Goal: Task Accomplishment & Management: Manage account settings

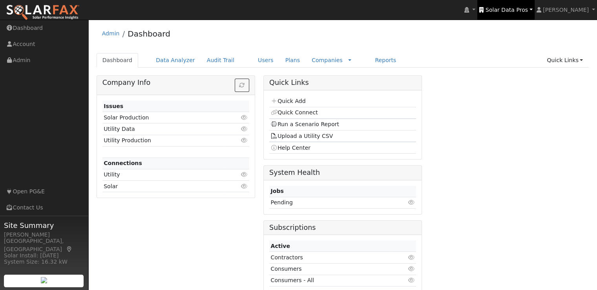
click at [520, 9] on span "Solar Data Pros" at bounding box center [506, 10] width 42 height 6
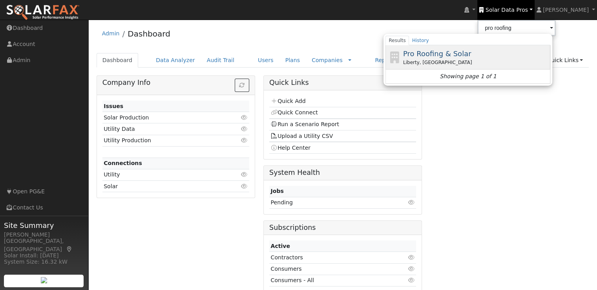
click at [462, 52] on span "Pro Roofing & Solar" at bounding box center [437, 53] width 68 height 8
type input "Pro Roofing & Solar"
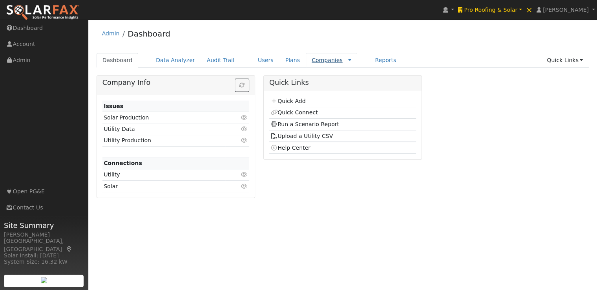
click at [311, 60] on link "Companies" at bounding box center [326, 60] width 31 height 6
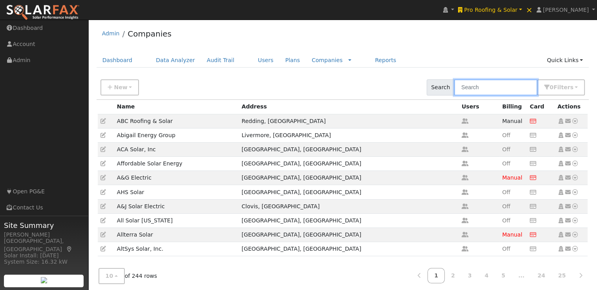
click at [508, 87] on input "text" at bounding box center [495, 87] width 83 height 16
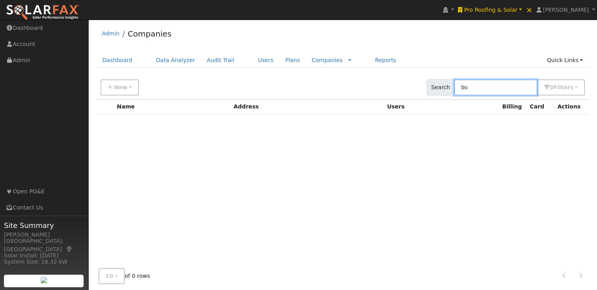
type input "b"
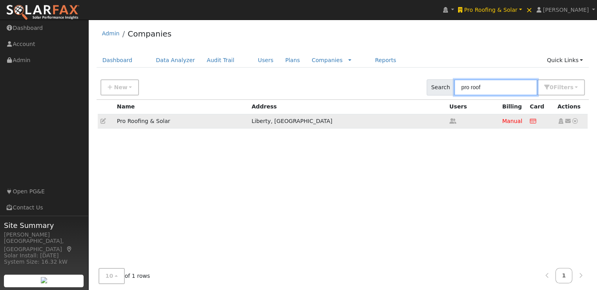
type input "pro roof"
click at [101, 118] on icon at bounding box center [102, 120] width 5 height 5
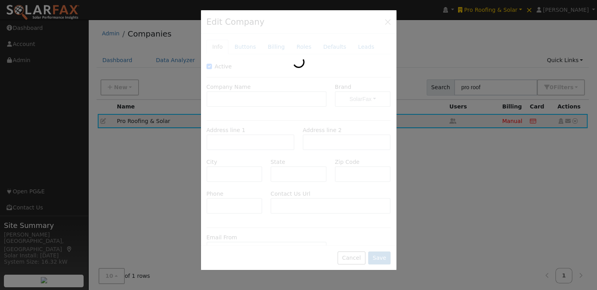
type input "Pro Roofing & Solar"
type input "102 North Clayview Drive"
type input "Westowne 2"
type input "Liberty"
type input "MO"
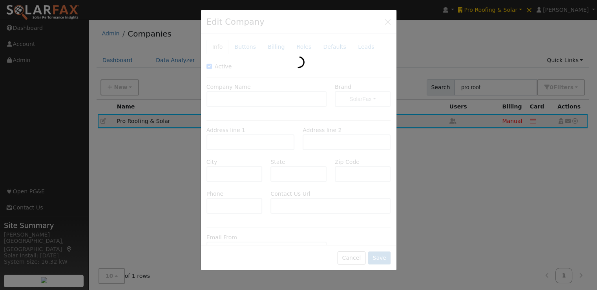
type input "64068"
type input "816 429-7663"
type input "https://proroofingkc.com/contact-us/"
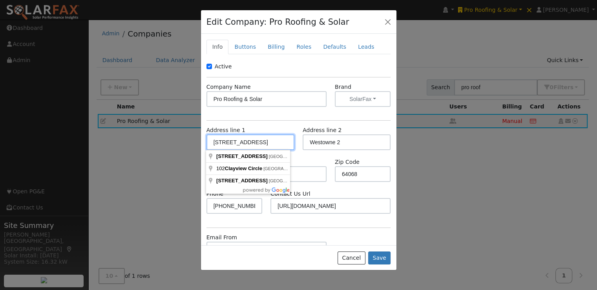
drag, startPoint x: 279, startPoint y: 138, endPoint x: 182, endPoint y: 133, distance: 97.8
click at [182, 133] on div "Edit Company: Pro Roofing & Solar Info Buttons Billing Roles Defaults Leads Act…" at bounding box center [298, 145] width 597 height 290
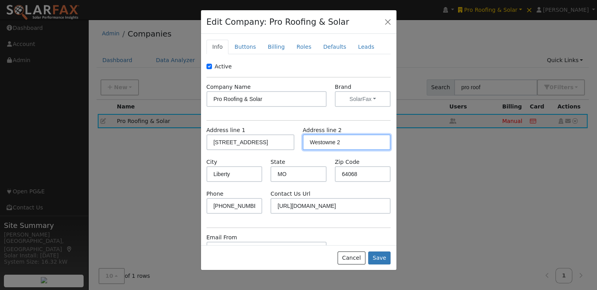
drag, startPoint x: 351, startPoint y: 142, endPoint x: 294, endPoint y: 143, distance: 56.9
click at [294, 143] on div "Address line 1 102 North Clayview Drive Address line 2 Westowne 2" at bounding box center [298, 142] width 193 height 32
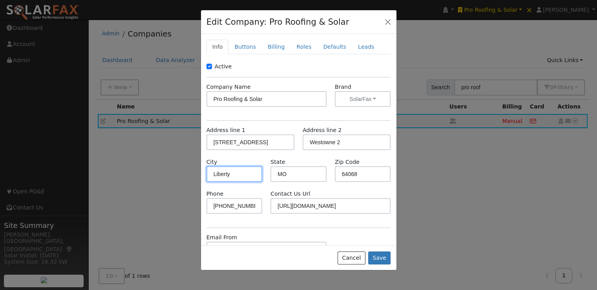
drag, startPoint x: 246, startPoint y: 175, endPoint x: 190, endPoint y: 169, distance: 56.8
click at [190, 169] on div "Edit Company: Pro Roofing & Solar Info Buttons Billing Roles Defaults Leads Act…" at bounding box center [298, 145] width 597 height 290
drag, startPoint x: 362, startPoint y: 176, endPoint x: 328, endPoint y: 170, distance: 34.2
click at [330, 170] on div "Zip Code 64068" at bounding box center [362, 170] width 64 height 24
click at [358, 261] on button "Cancel" at bounding box center [351, 257] width 28 height 13
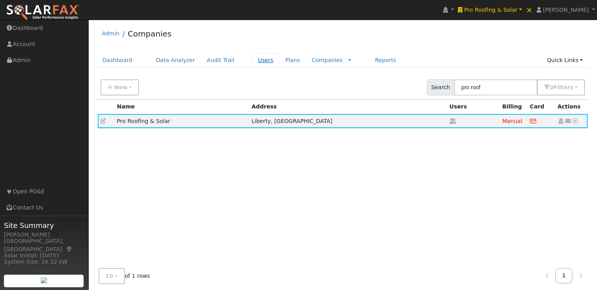
click at [252, 58] on link "Users" at bounding box center [265, 60] width 27 height 15
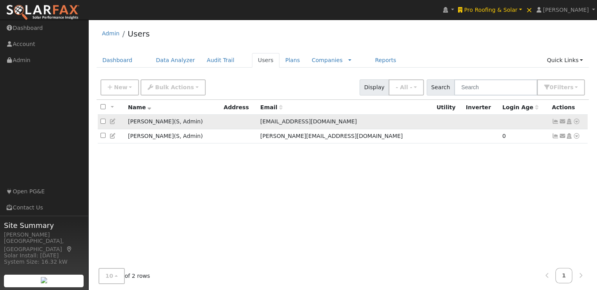
click at [113, 120] on icon at bounding box center [112, 120] width 7 height 5
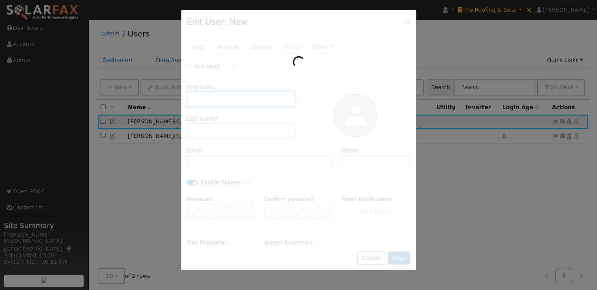
type input "Alek"
type input "Bonikowski"
type input "alekb@proroofingkc.com"
type input "816-955-1401"
checkbox input "true"
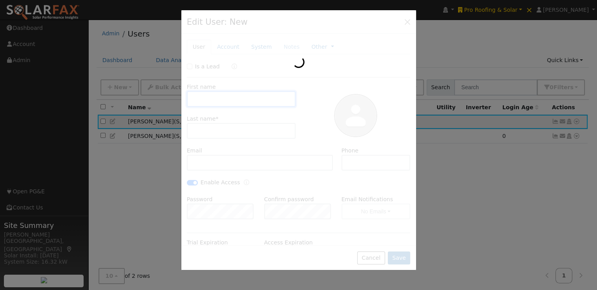
checkbox input "true"
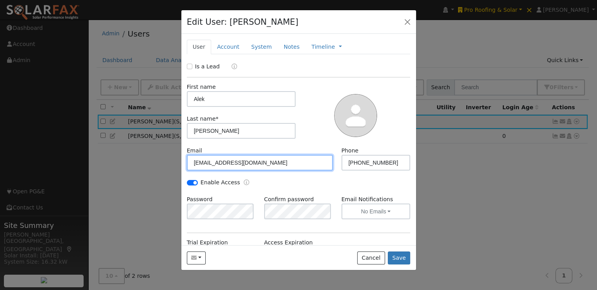
drag, startPoint x: 265, startPoint y: 162, endPoint x: 168, endPoint y: 164, distance: 97.7
click at [168, 164] on div "Edit User: Alek Bonikowski Default Account Default Account Primary Account New …" at bounding box center [298, 145] width 597 height 290
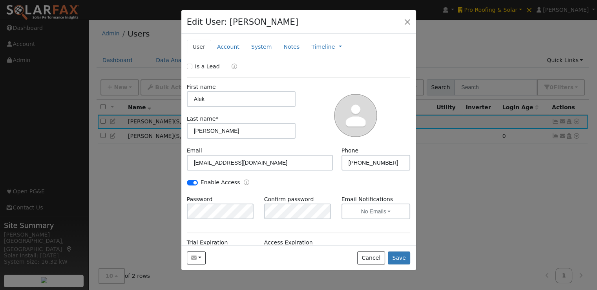
click at [372, 250] on div "Send Email... Copy a Link Reset Password Open Access Cancel Save" at bounding box center [298, 257] width 235 height 25
click at [373, 255] on button "Cancel" at bounding box center [371, 257] width 28 height 13
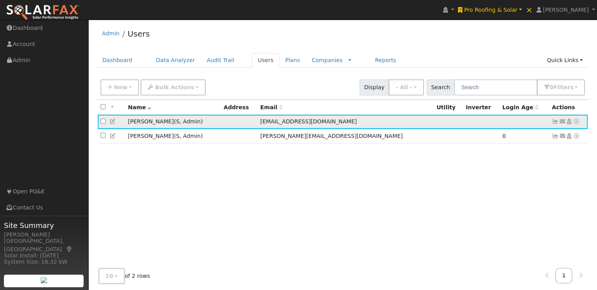
click at [113, 122] on icon at bounding box center [112, 120] width 7 height 5
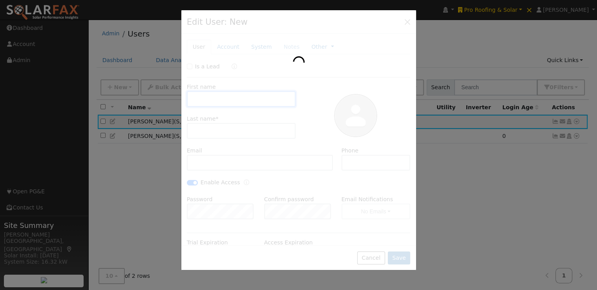
type input "Alek"
type input "Bonikowski"
type input "alekb@proroofingkc.com"
type input "816-955-1401"
checkbox input "true"
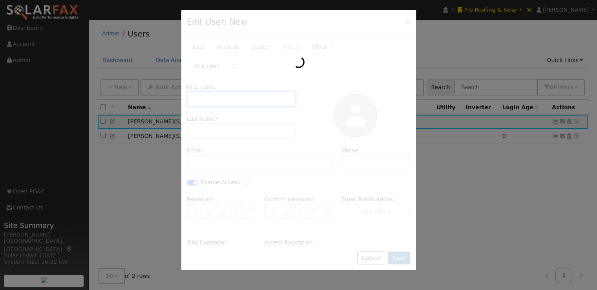
checkbox input "true"
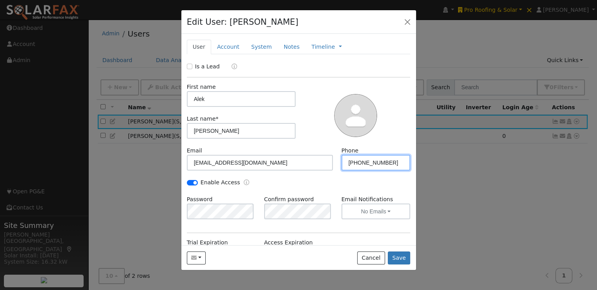
drag, startPoint x: 388, startPoint y: 162, endPoint x: 334, endPoint y: 159, distance: 53.5
click at [337, 159] on div "Phone 816-955-1401" at bounding box center [375, 158] width 77 height 24
click at [373, 262] on button "Cancel" at bounding box center [371, 257] width 28 height 13
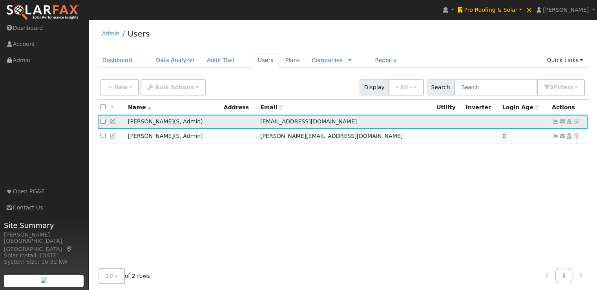
click at [111, 120] on icon at bounding box center [112, 120] width 7 height 5
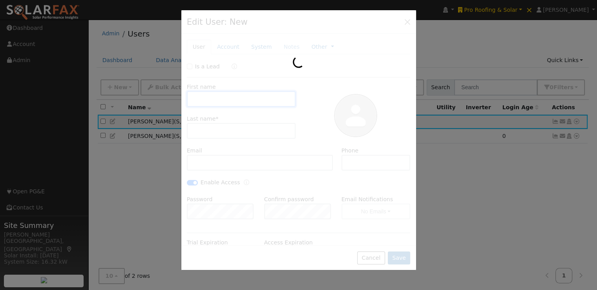
type input "Alek"
type input "Bonikowski"
type input "alekb@proroofingkc.com"
type input "816-955-1401"
checkbox input "true"
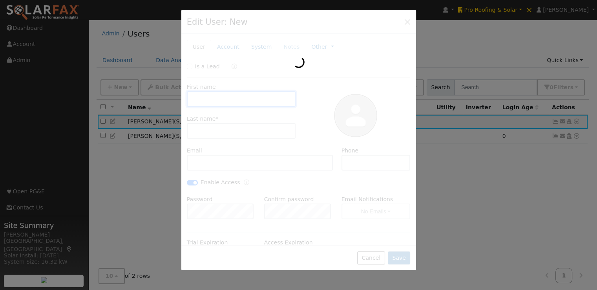
checkbox input "true"
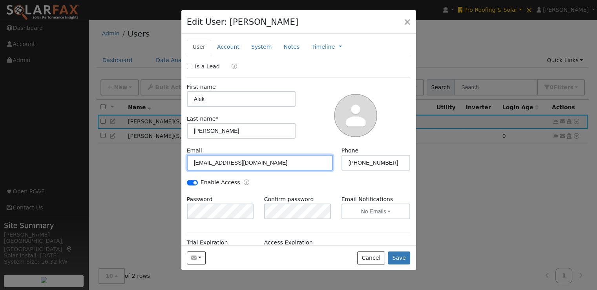
drag, startPoint x: 281, startPoint y: 160, endPoint x: 172, endPoint y: 164, distance: 109.1
click at [172, 164] on div "Edit User: Alek Bonikowski Default Account Default Account Primary Account New …" at bounding box center [298, 145] width 597 height 290
